Goal: Navigation & Orientation: Find specific page/section

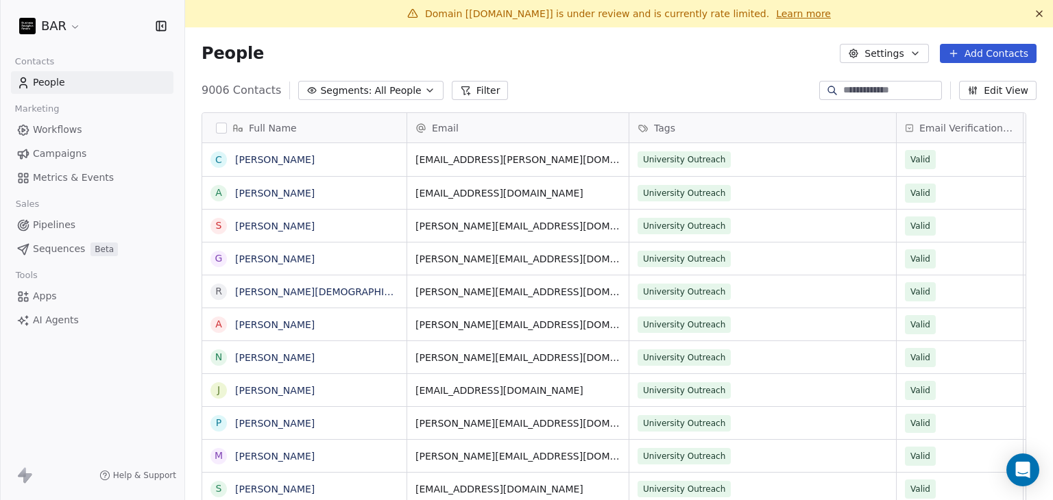
click at [1036, 13] on icon at bounding box center [1038, 13] width 5 height 5
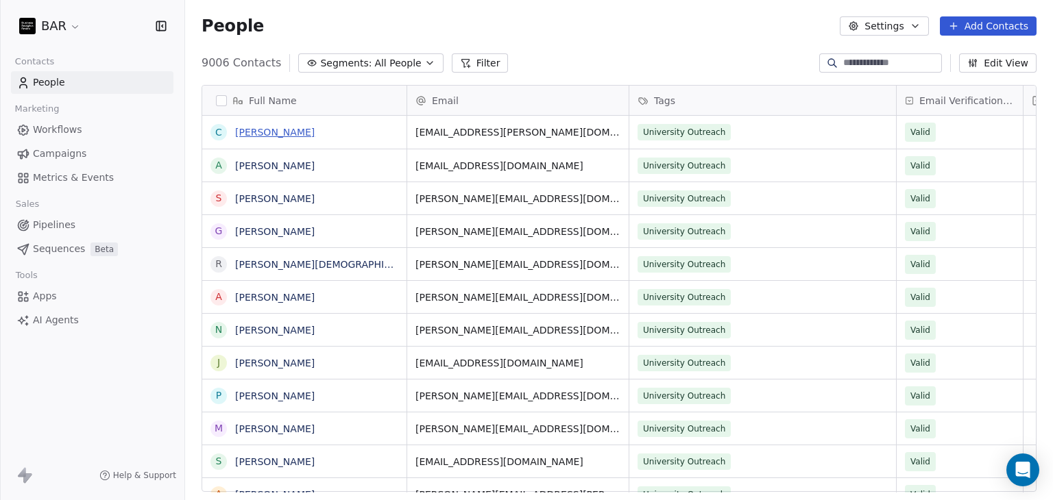
click at [288, 131] on link "[PERSON_NAME]" at bounding box center [274, 132] width 79 height 11
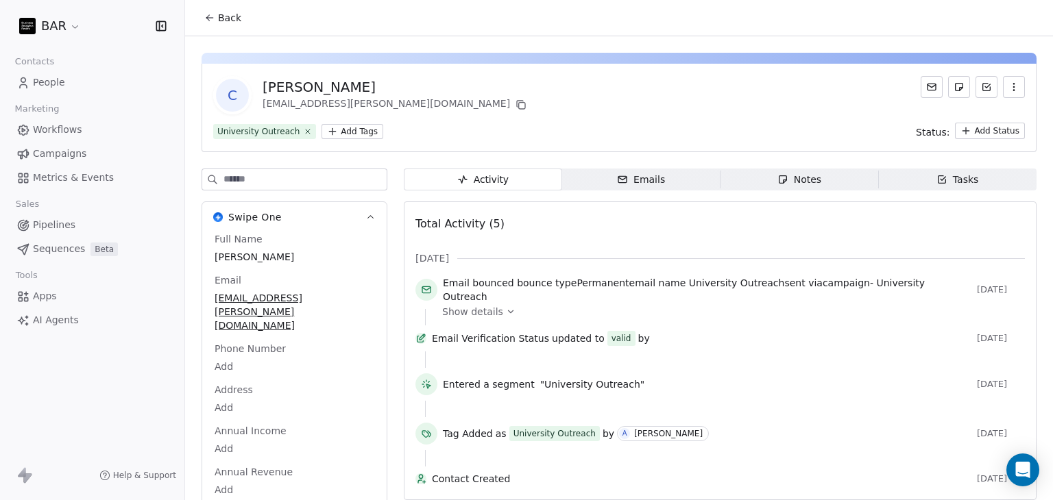
scroll to position [17, 0]
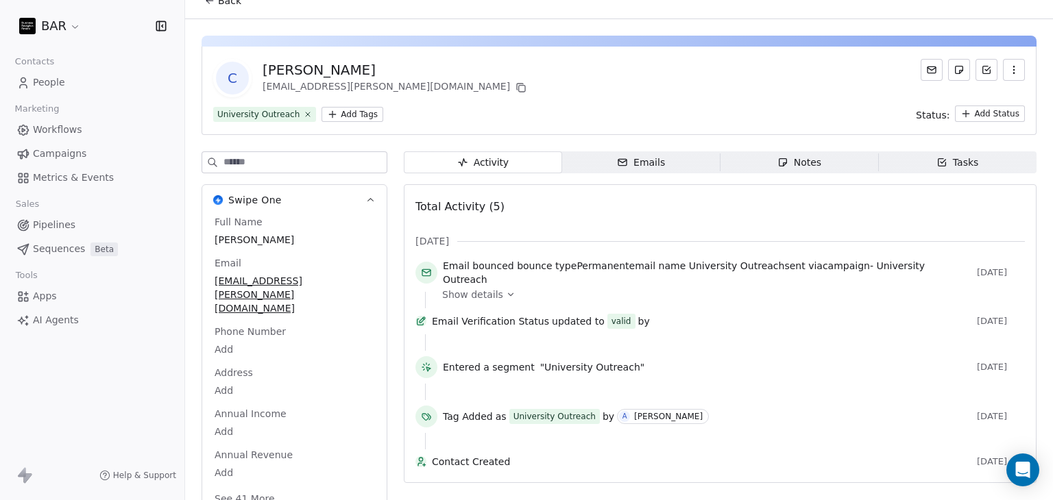
drag, startPoint x: 1052, startPoint y: 184, endPoint x: 1046, endPoint y: 337, distance: 152.9
click at [1046, 337] on div "Back C [PERSON_NAME] [PERSON_NAME][EMAIL_ADDRESS][DOMAIN_NAME] University Outre…" at bounding box center [619, 250] width 868 height 500
click at [688, 95] on div "C [PERSON_NAME] [PERSON_NAME][EMAIL_ADDRESS][DOMAIN_NAME]" at bounding box center [618, 78] width 811 height 38
click at [208, 3] on icon at bounding box center [209, 0] width 11 height 11
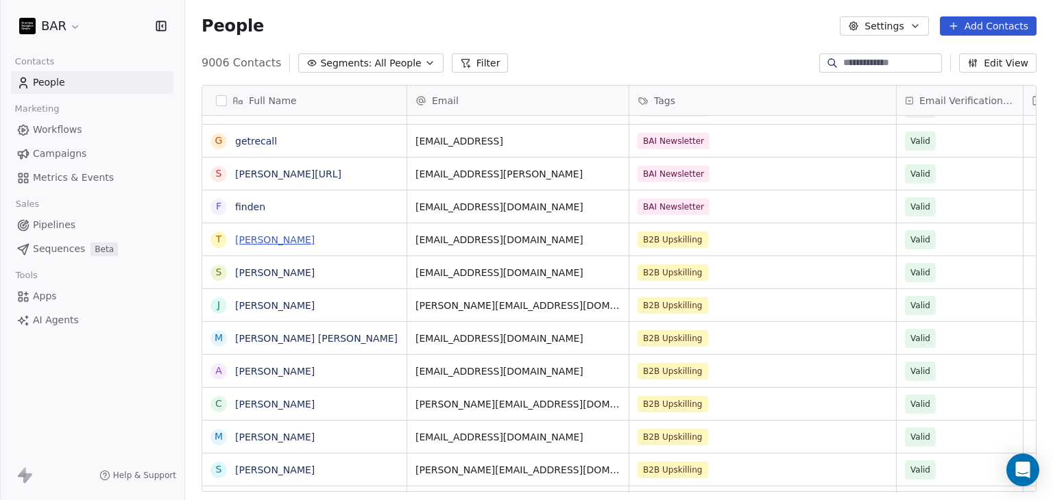
click at [280, 241] on link "[PERSON_NAME]" at bounding box center [274, 239] width 79 height 11
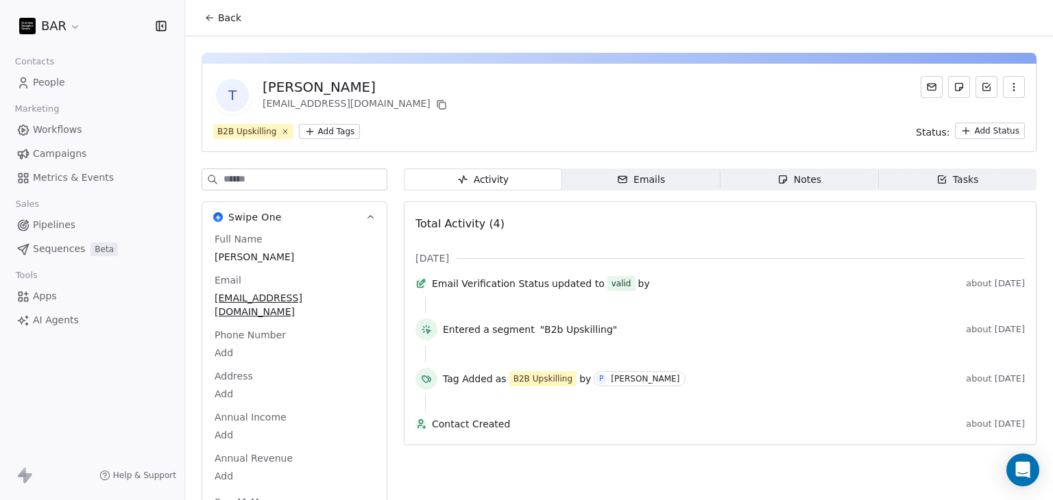
click at [210, 18] on icon at bounding box center [209, 18] width 6 height 0
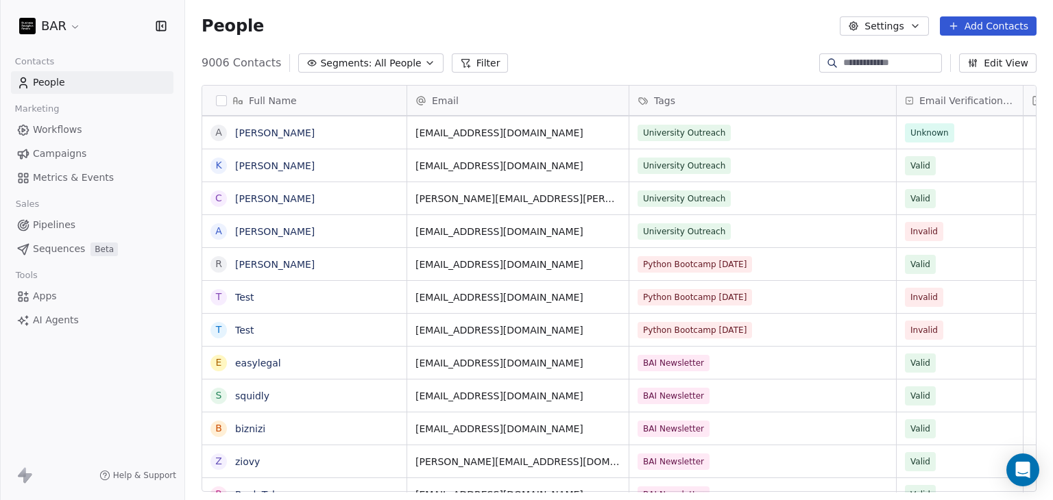
click at [41, 129] on span "Workflows" at bounding box center [57, 130] width 49 height 14
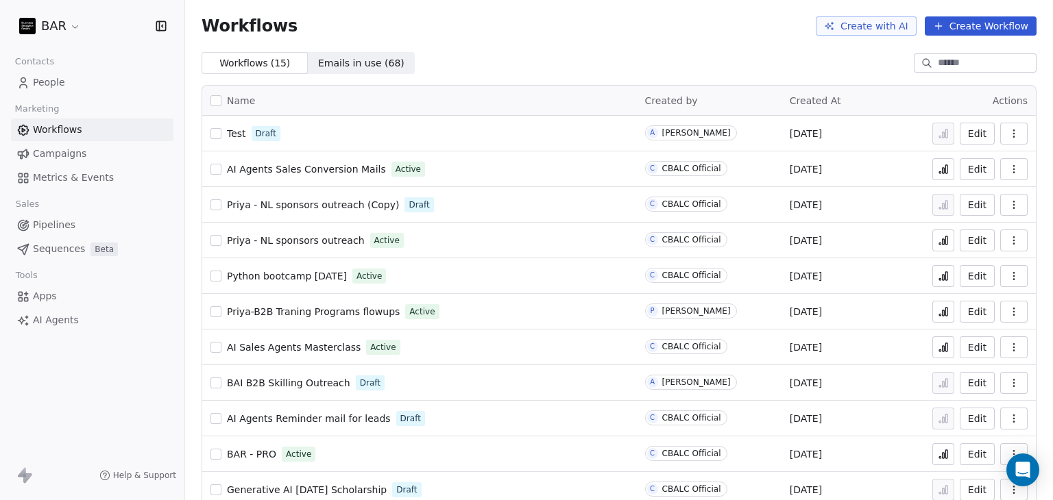
click at [45, 157] on span "Campaigns" at bounding box center [59, 154] width 53 height 14
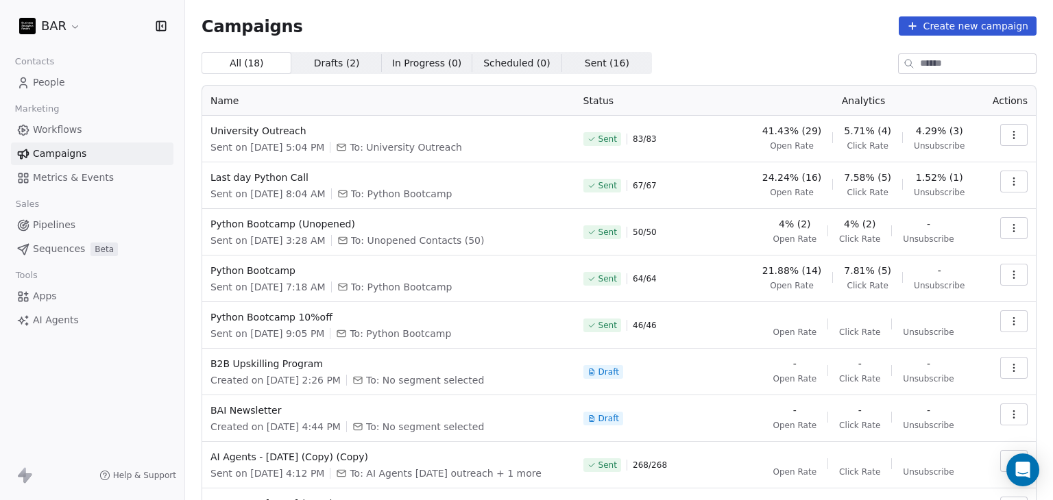
click at [66, 136] on span "Workflows" at bounding box center [57, 130] width 49 height 14
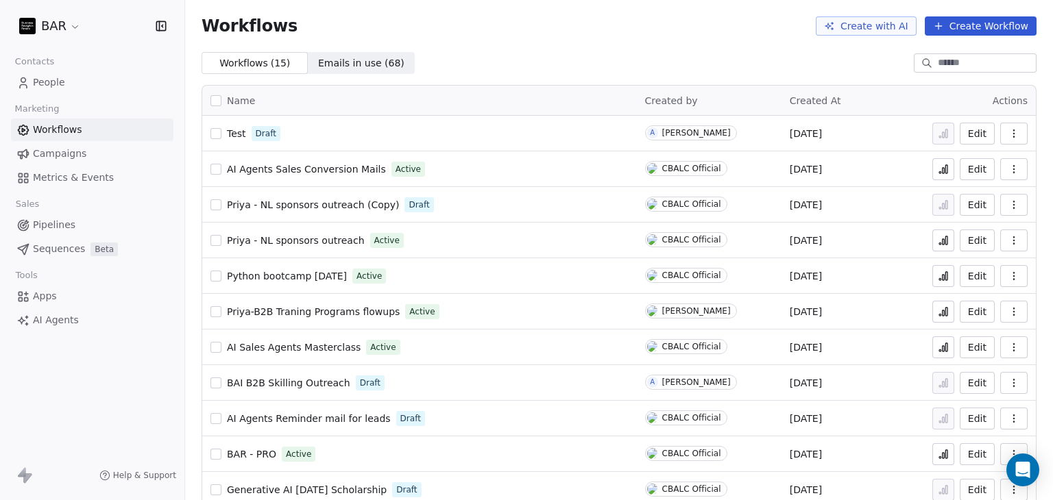
click at [49, 229] on span "Pipelines" at bounding box center [54, 225] width 42 height 14
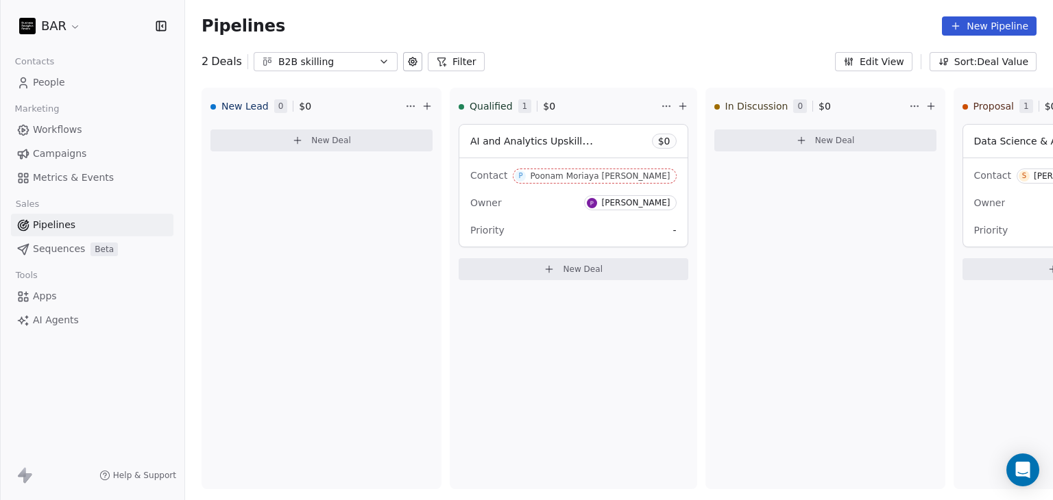
click at [66, 75] on link "People" at bounding box center [92, 82] width 162 height 23
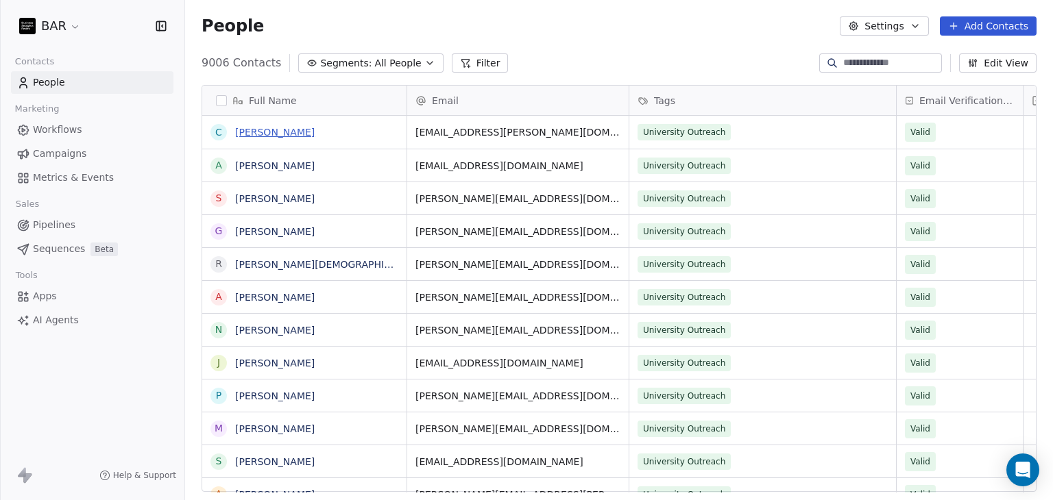
click at [260, 132] on link "[PERSON_NAME]" at bounding box center [274, 132] width 79 height 11
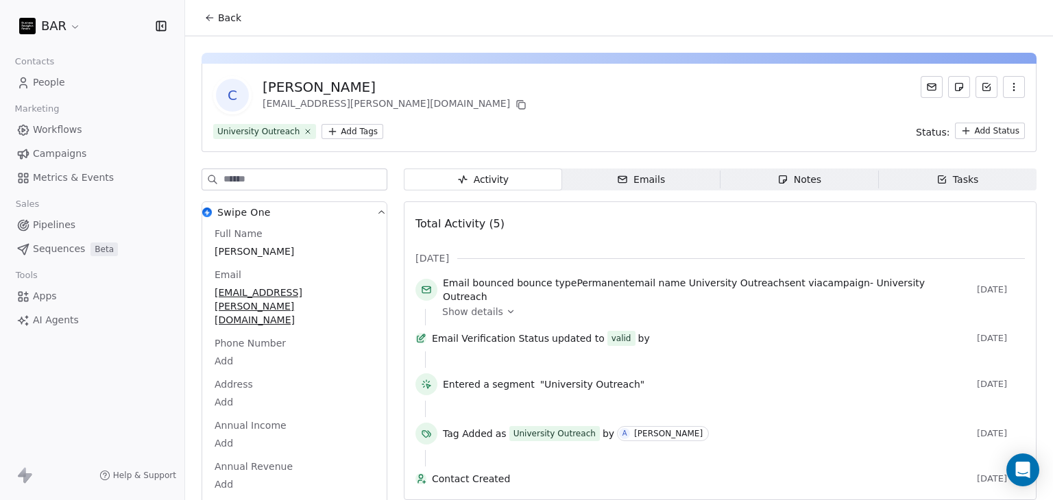
click at [201, 19] on button "Back" at bounding box center [222, 17] width 53 height 25
